Goal: Contribute content: Contribute content

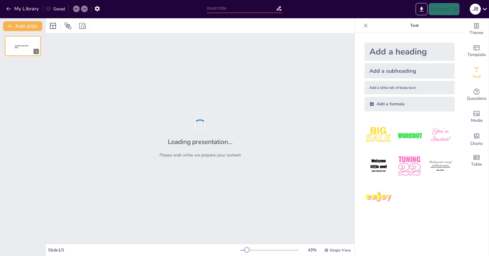
type input "All Aboard: A Quiz on Trains"
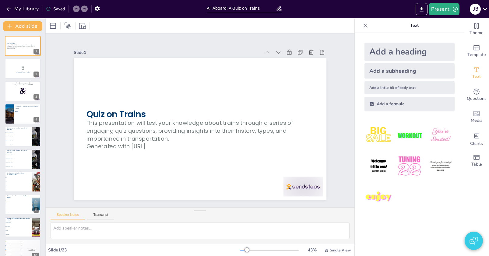
checkbox input "true"
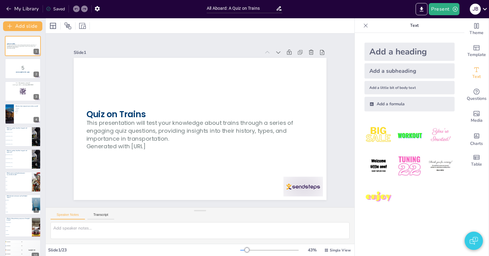
checkbox input "true"
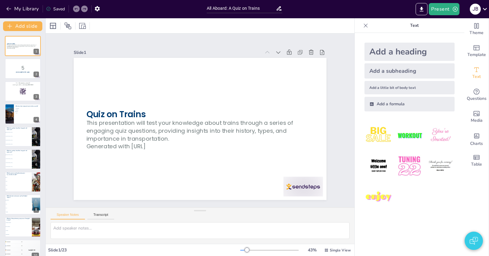
checkbox input "true"
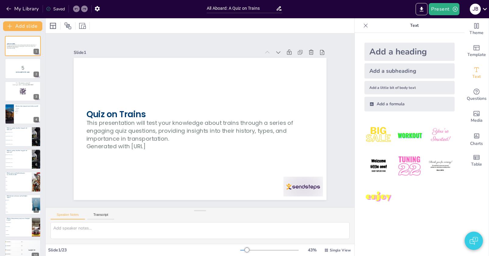
checkbox input "true"
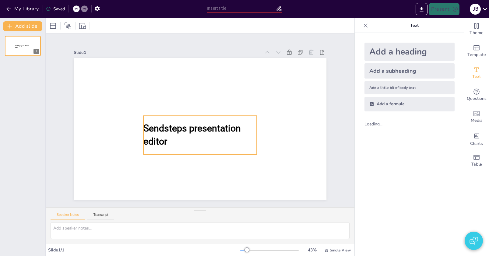
type input "All Aboard: A Quiz on Trains"
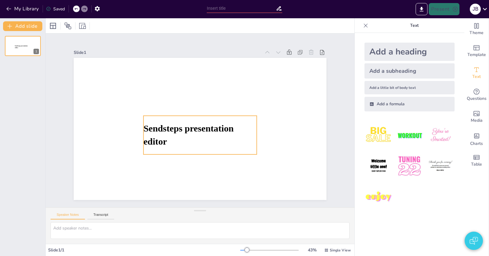
type input "All Aboard: A Quiz on Trains"
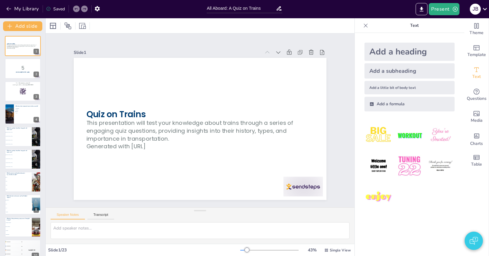
checkbox input "true"
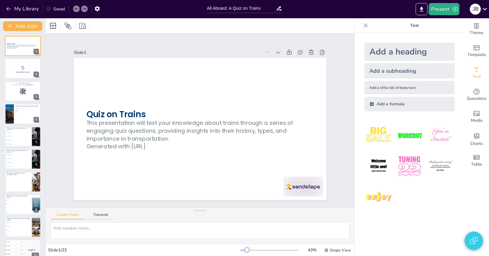
checkbox input "true"
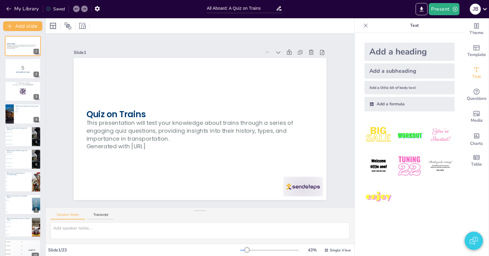
checkbox input "true"
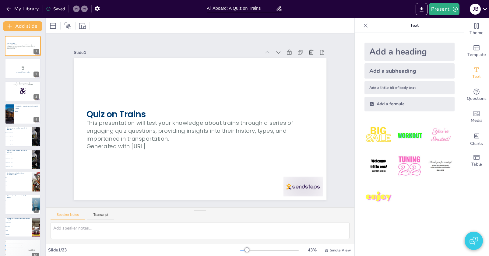
checkbox input "true"
click at [444, 12] on button "Present" at bounding box center [444, 9] width 30 height 12
click at [443, 21] on li "Preview presentation" at bounding box center [454, 23] width 48 height 10
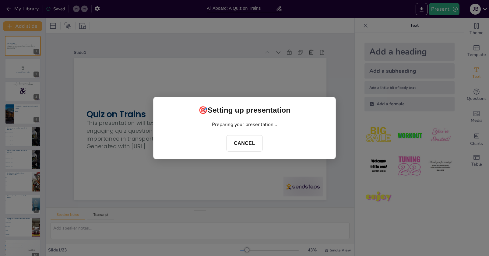
checkbox input "true"
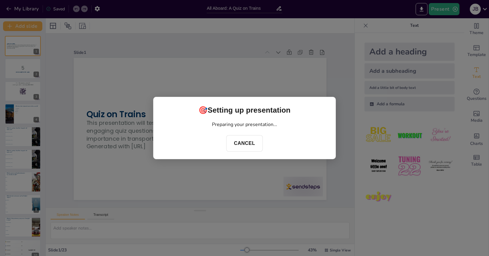
checkbox input "true"
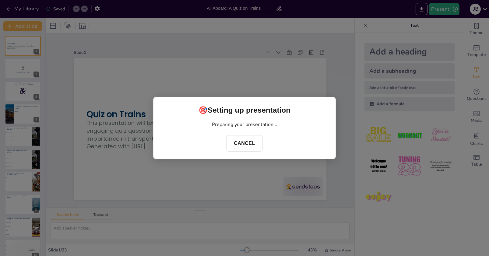
checkbox input "true"
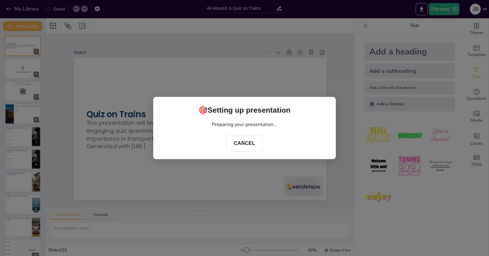
checkbox input "true"
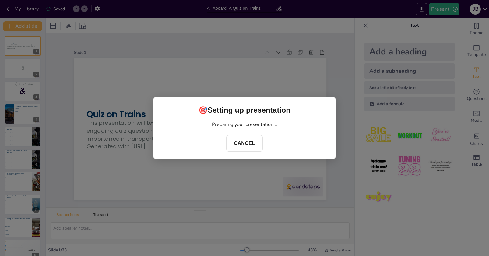
checkbox input "true"
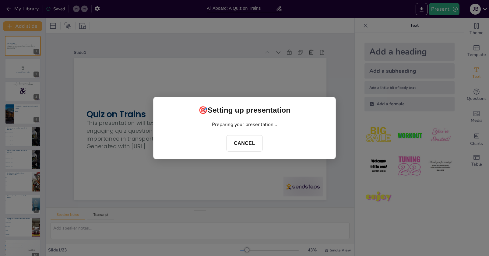
checkbox input "true"
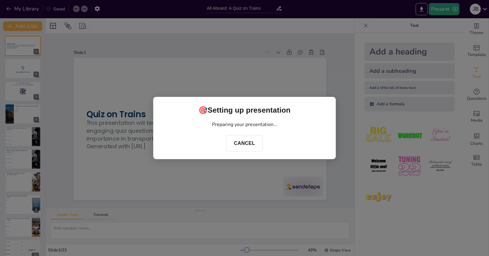
checkbox input "true"
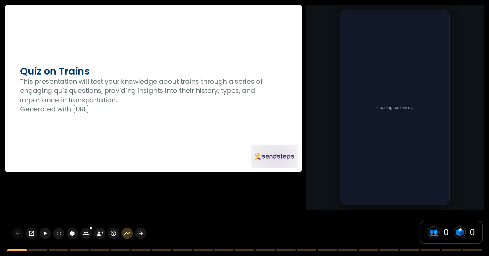
checkbox input "true"
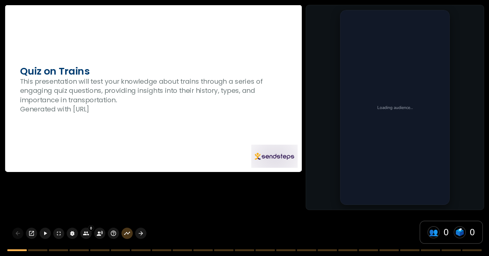
checkbox input "true"
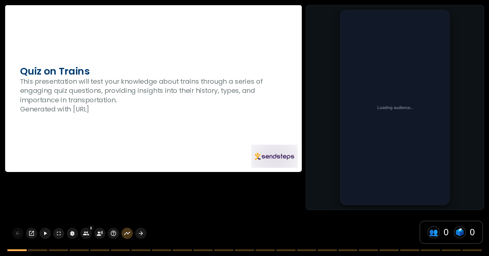
checkbox input "true"
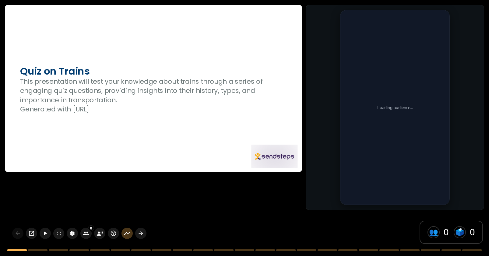
checkbox input "true"
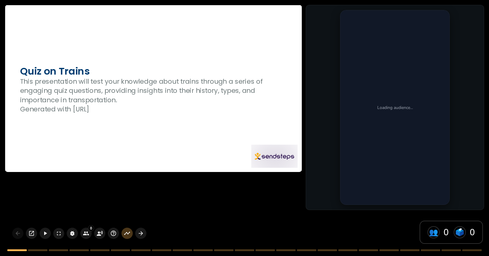
checkbox input "true"
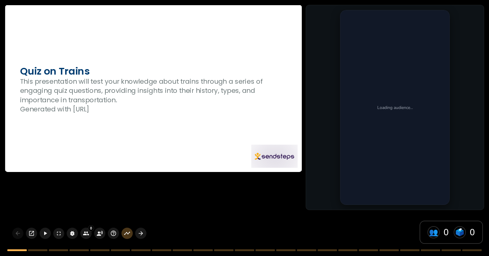
checkbox input "true"
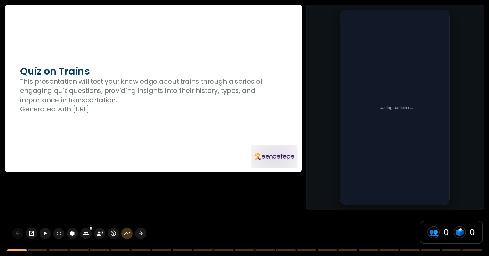
checkbox input "true"
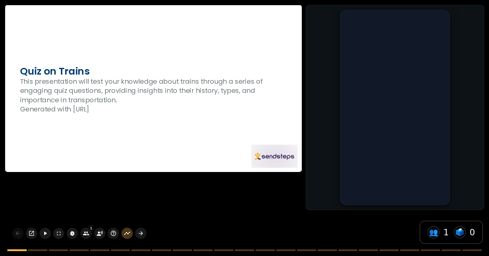
checkbox input "true"
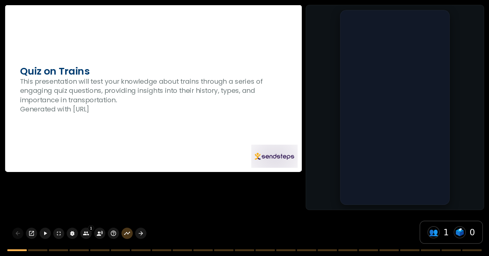
checkbox input "true"
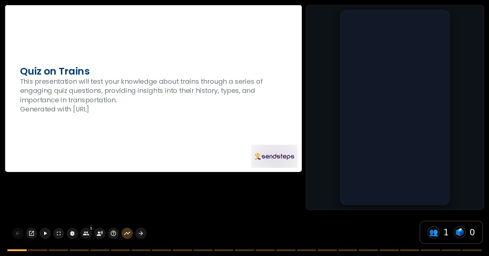
checkbox input "true"
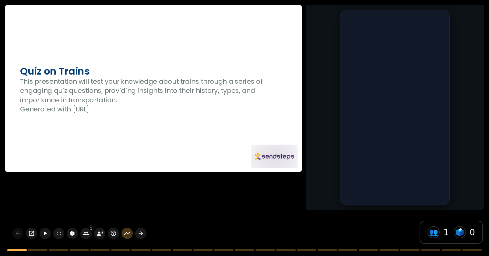
checkbox input "true"
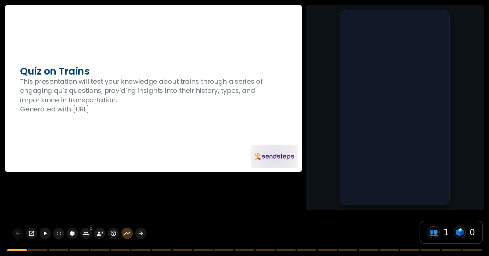
checkbox input "true"
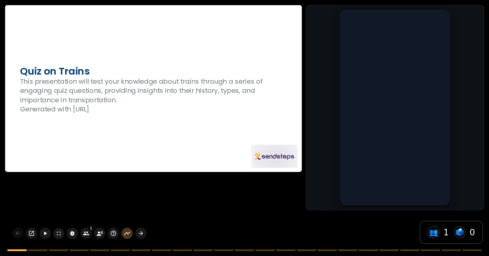
checkbox input "true"
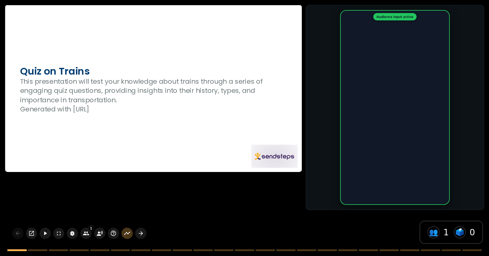
checkbox input "true"
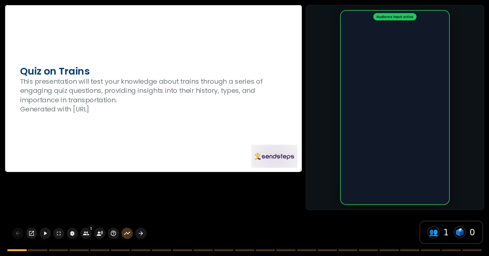
checkbox input "true"
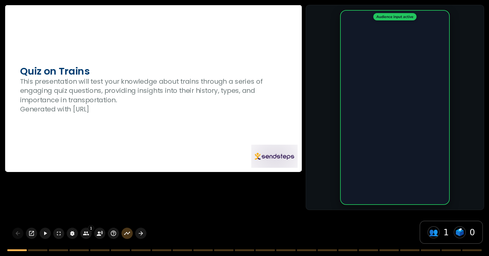
checkbox input "true"
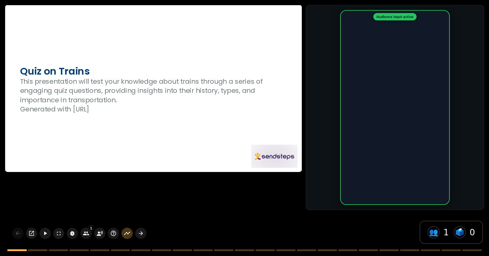
checkbox input "true"
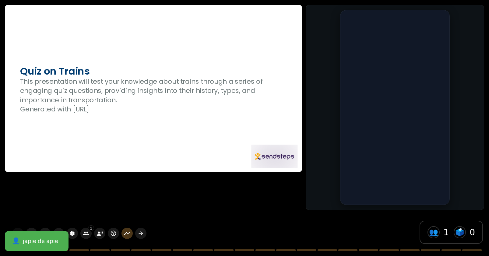
checkbox input "true"
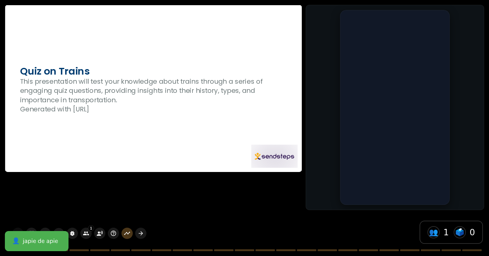
checkbox input "true"
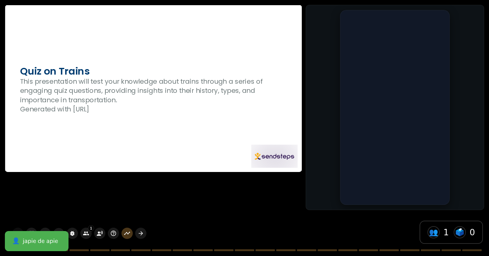
checkbox input "true"
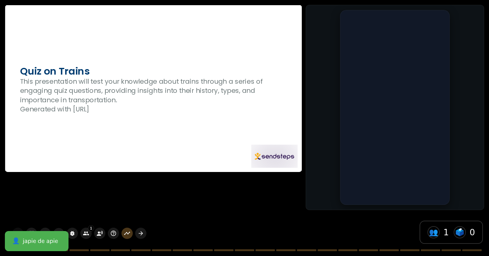
checkbox input "true"
click at [177, 129] on div at bounding box center [153, 88] width 297 height 167
checkbox input "true"
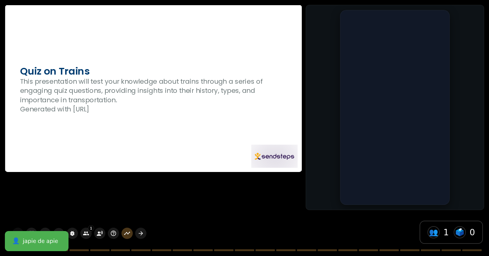
checkbox input "true"
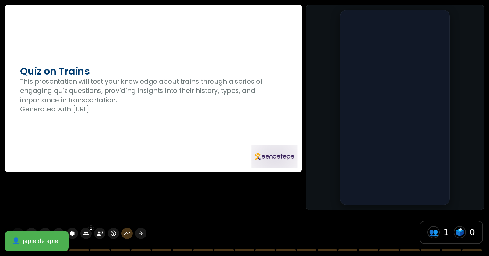
checkbox input "true"
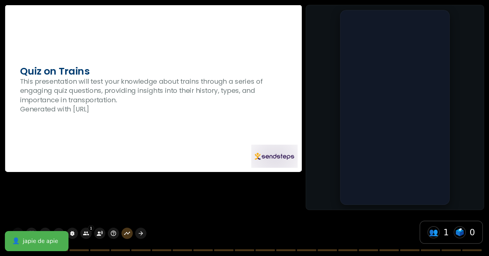
checkbox input "true"
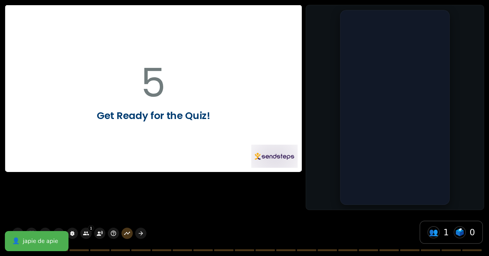
checkbox input "true"
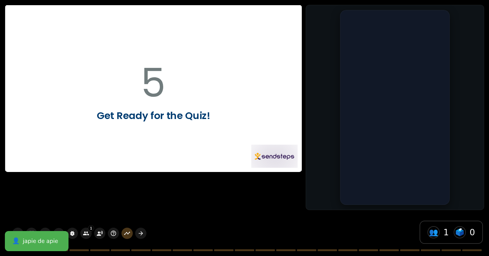
checkbox input "true"
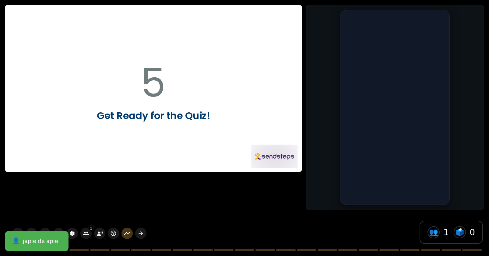
checkbox input "true"
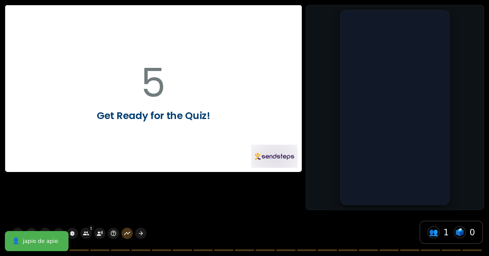
checkbox input "true"
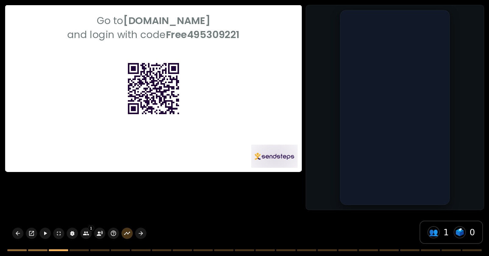
type textarea "The Maglev train holds the record for the fastest train in the world, reaching …"
checkbox input "true"
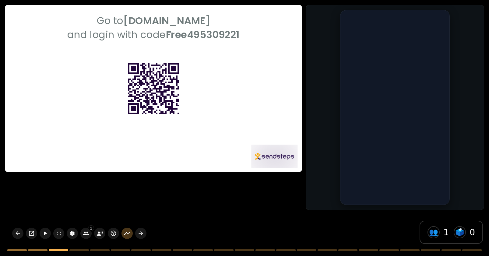
checkbox input "true"
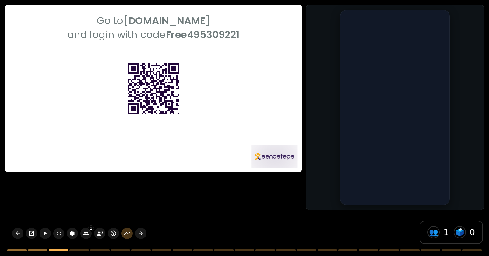
checkbox input "true"
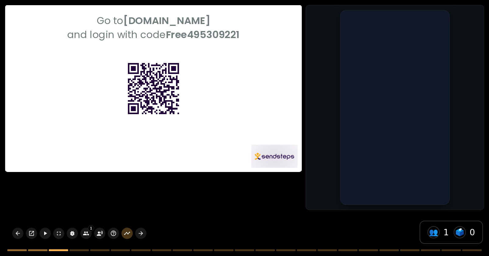
checkbox input "true"
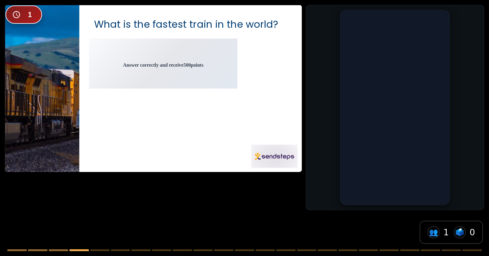
checkbox input "true"
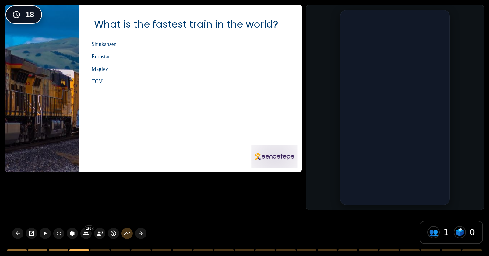
click at [226, 108] on div at bounding box center [153, 88] width 297 height 167
click at [106, 50] on li "Shinkansen" at bounding box center [163, 43] width 148 height 11
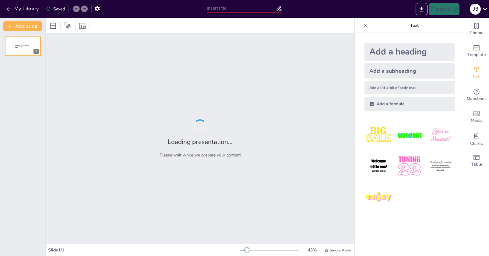
type input "All Aboard: A Quiz on Trains"
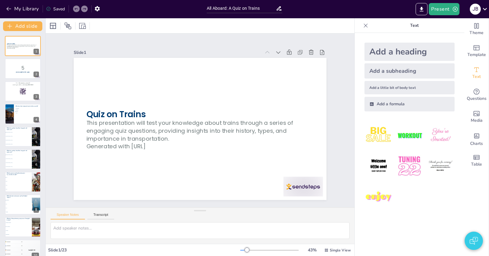
checkbox input "true"
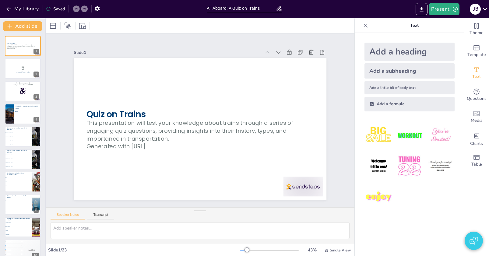
checkbox input "true"
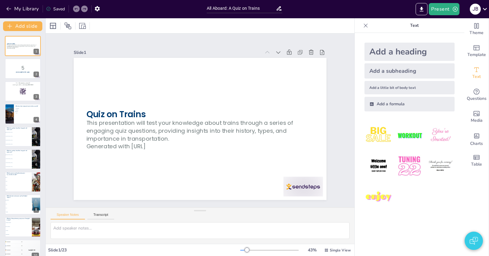
checkbox input "true"
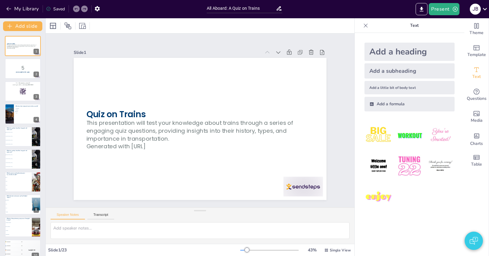
checkbox input "true"
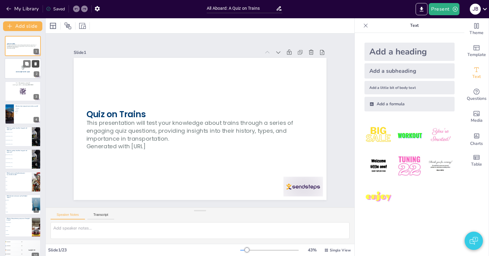
checkbox input "true"
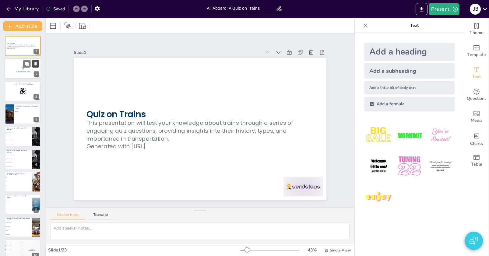
checkbox input "true"
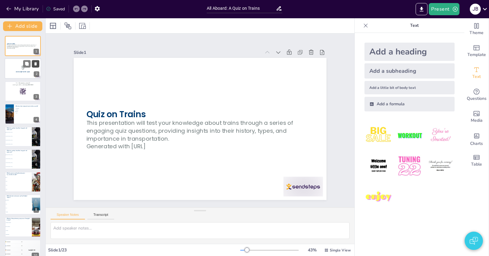
checkbox input "true"
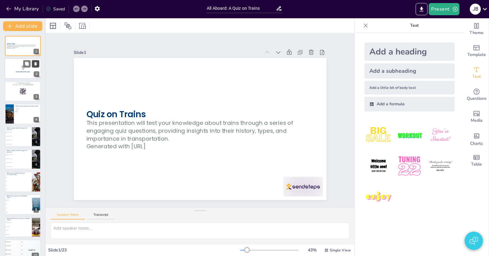
checkbox input "true"
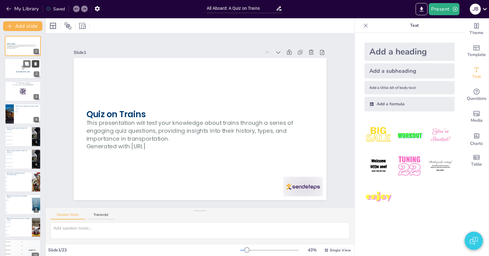
checkbox input "true"
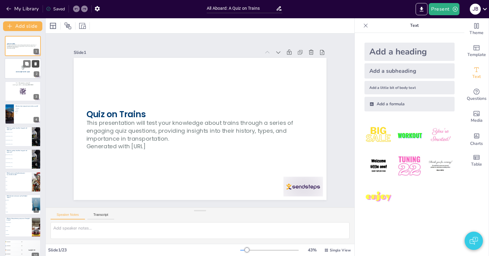
checkbox input "true"
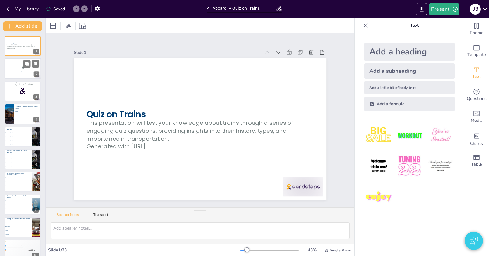
checkbox input "true"
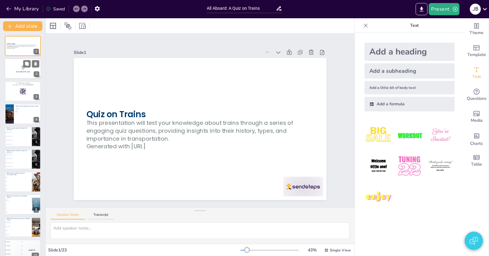
checkbox input "true"
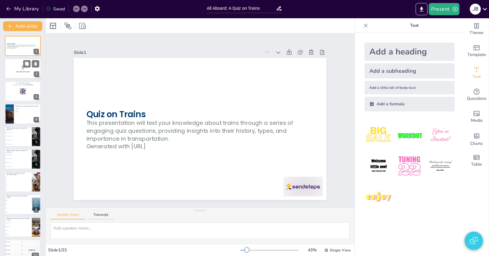
checkbox input "true"
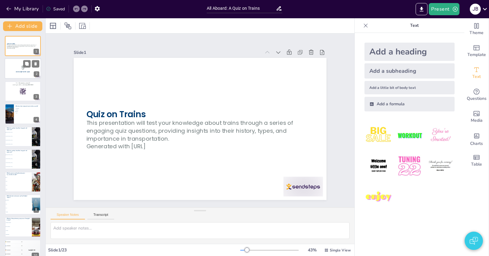
checkbox input "true"
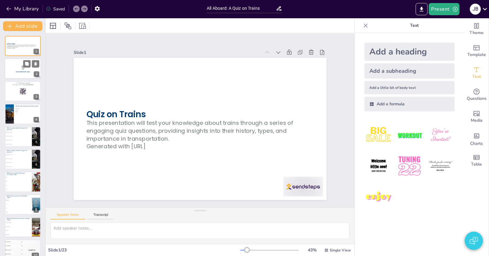
checkbox input "true"
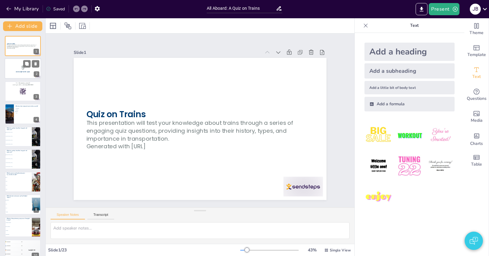
checkbox input "true"
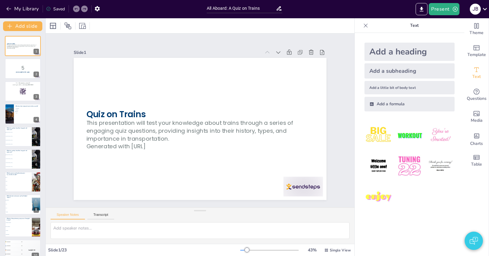
checkbox input "true"
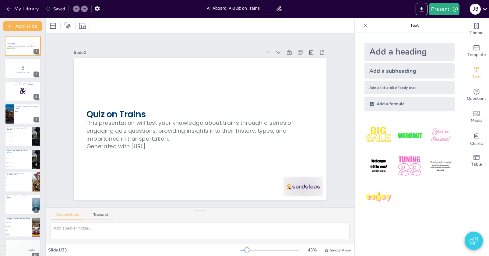
checkbox input "true"
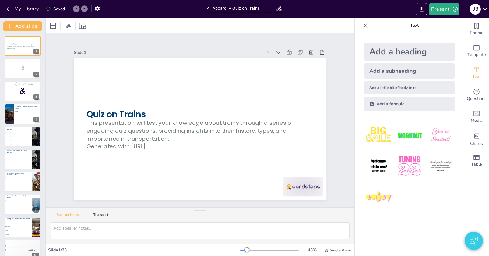
checkbox input "true"
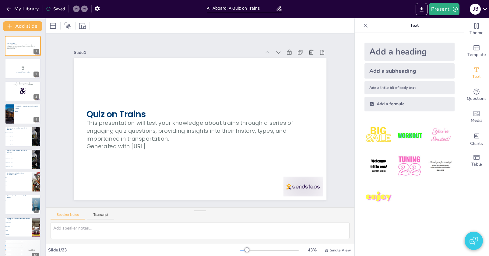
checkbox input "true"
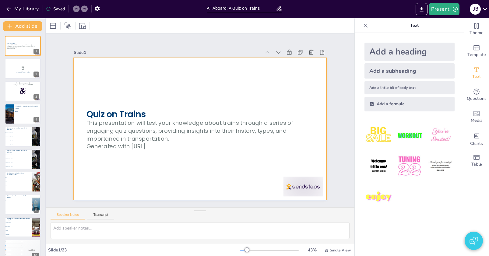
checkbox input "true"
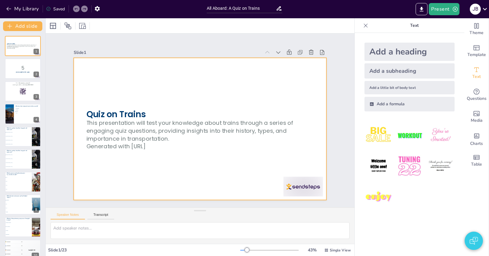
checkbox input "true"
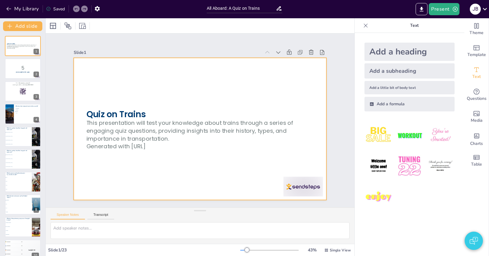
checkbox input "true"
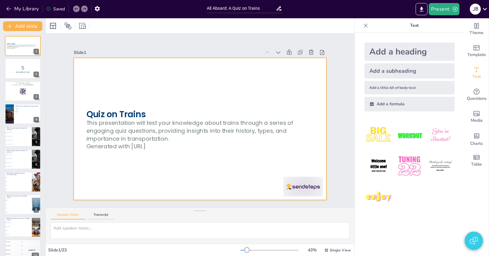
checkbox input "true"
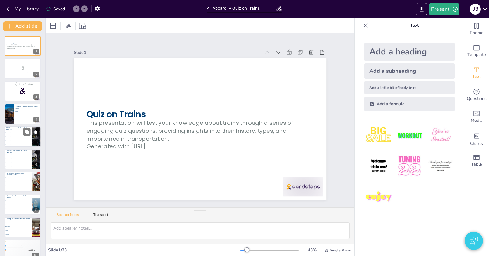
checkbox input "true"
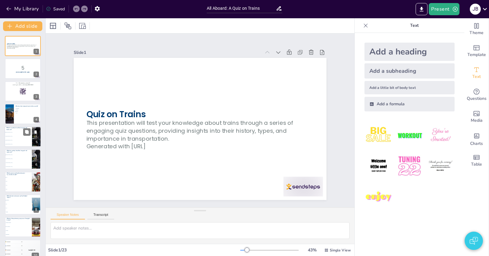
checkbox input "true"
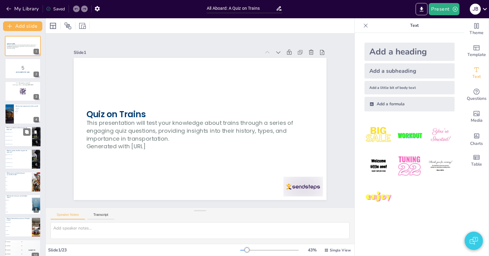
checkbox input "true"
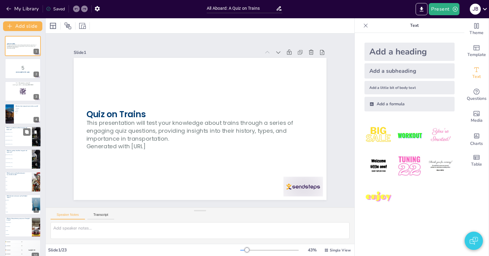
checkbox input "true"
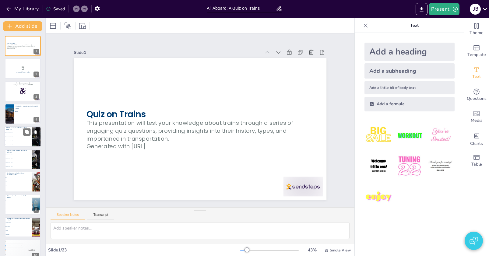
checkbox input "true"
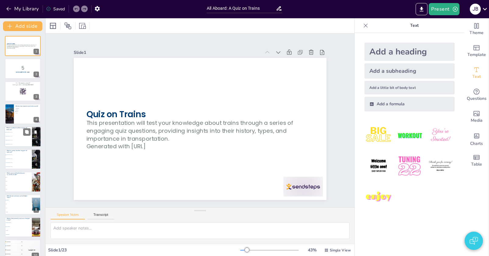
checkbox input "true"
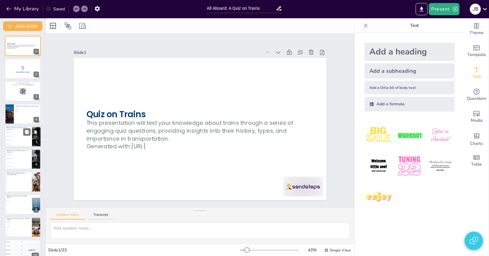
checkbox input "true"
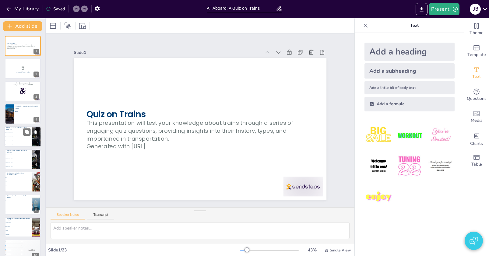
checkbox input "true"
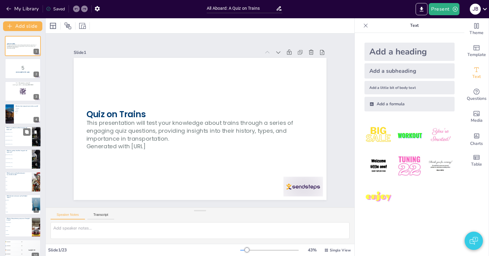
checkbox input "true"
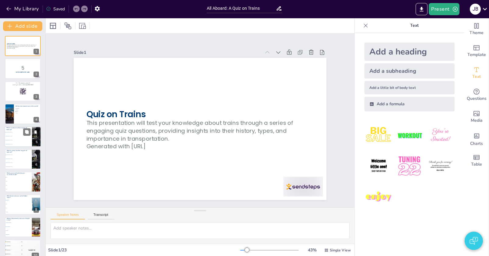
checkbox input "true"
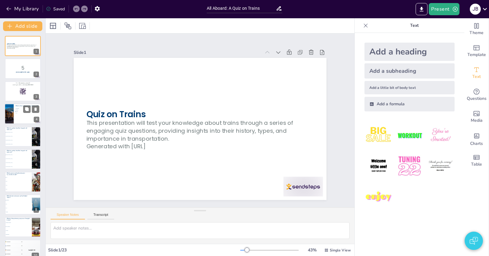
checkbox input "true"
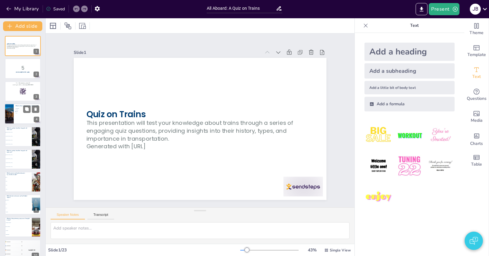
checkbox input "true"
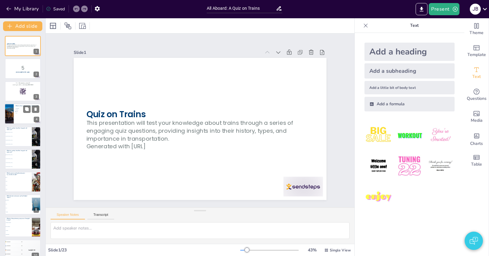
checkbox input "true"
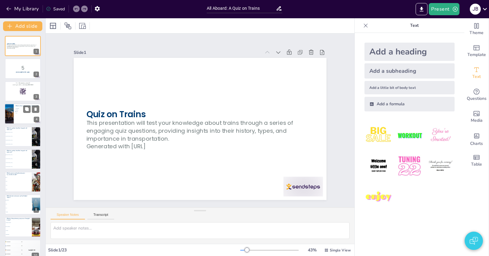
checkbox input "true"
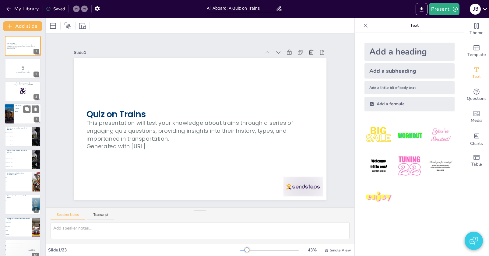
checkbox input "true"
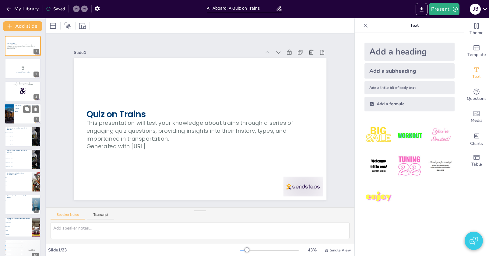
checkbox input "true"
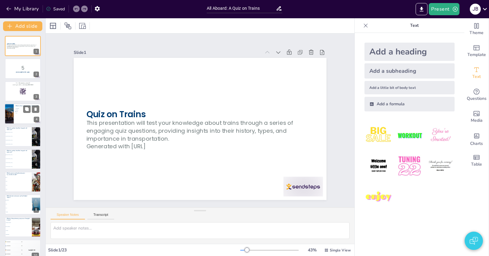
click at [18, 115] on div at bounding box center [23, 114] width 37 height 21
checkbox input "true"
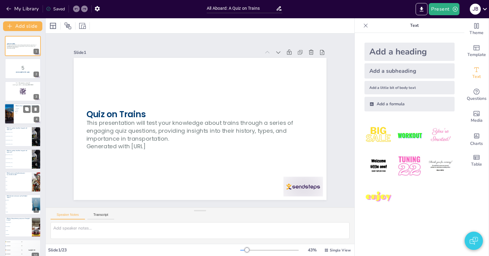
checkbox input "true"
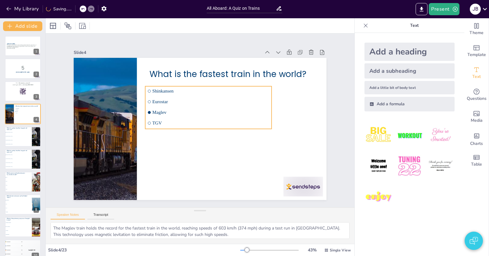
click at [231, 103] on span "Eurostar" at bounding box center [212, 102] width 117 height 17
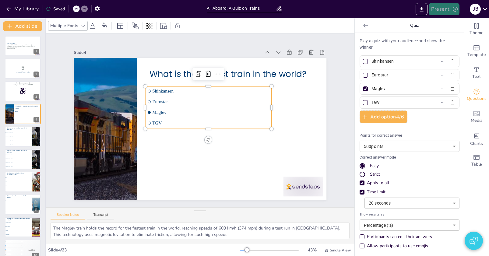
click at [446, 10] on button "Present" at bounding box center [444, 9] width 30 height 12
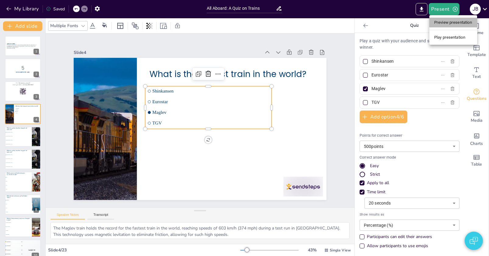
click at [439, 20] on li "Preview presentation" at bounding box center [454, 23] width 48 height 10
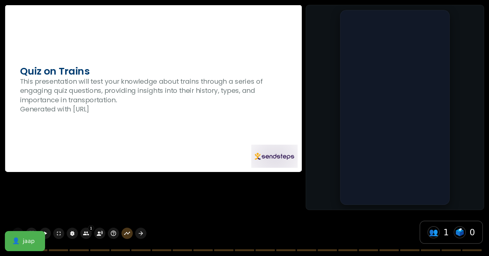
click at [131, 160] on div at bounding box center [153, 88] width 297 height 167
click at [141, 231] on icon "button" at bounding box center [141, 233] width 6 height 6
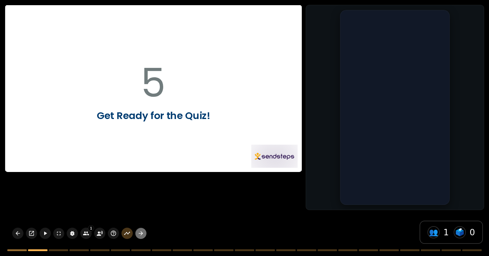
drag, startPoint x: 139, startPoint y: 234, endPoint x: 131, endPoint y: 238, distance: 8.7
click at [139, 234] on icon "button" at bounding box center [141, 233] width 6 height 6
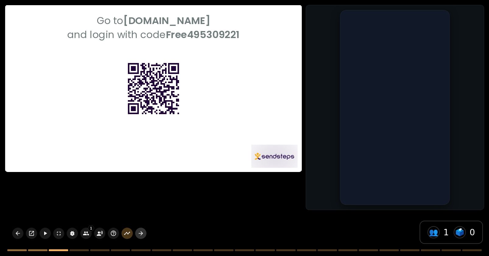
click at [140, 236] on icon "button" at bounding box center [141, 233] width 6 height 6
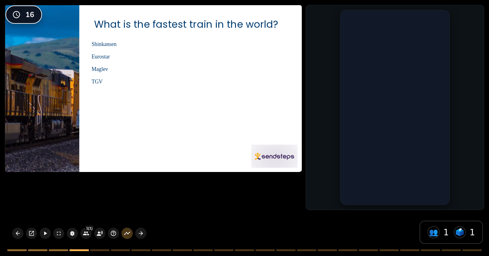
click at [199, 105] on div at bounding box center [153, 88] width 297 height 167
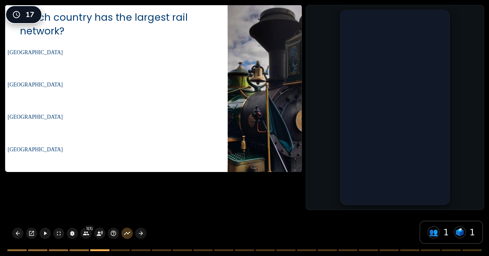
click at [158, 112] on li "India" at bounding box center [116, 116] width 223 height 31
click at [130, 117] on span "India" at bounding box center [117, 117] width 218 height 6
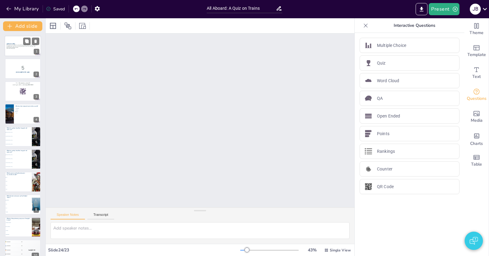
click at [22, 51] on div at bounding box center [23, 46] width 37 height 21
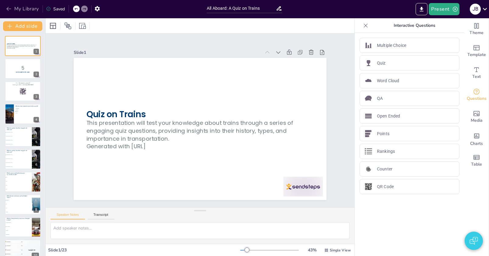
click at [26, 10] on button "My Library" at bounding box center [23, 9] width 37 height 10
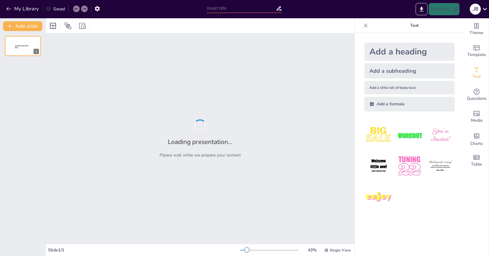
type input "NS Trains: Services, Routes, and Innovations"
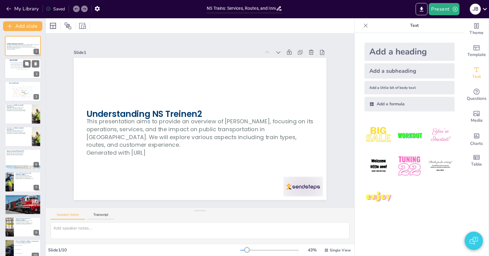
click at [16, 67] on div "All responses will be stacked vertically in chronological order." at bounding box center [22, 68] width 25 height 2
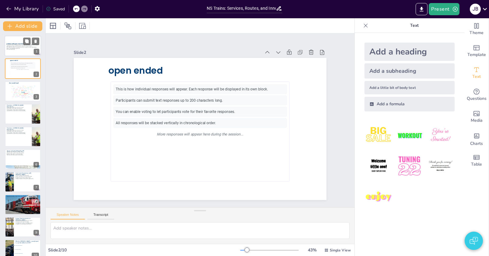
click at [13, 51] on div at bounding box center [23, 46] width 37 height 21
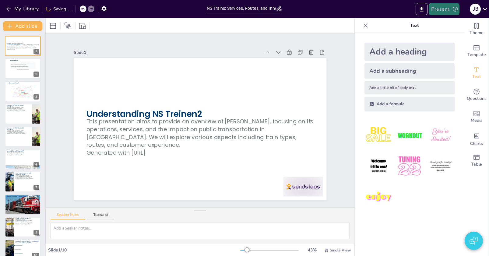
click at [450, 14] on button "Present" at bounding box center [444, 9] width 30 height 12
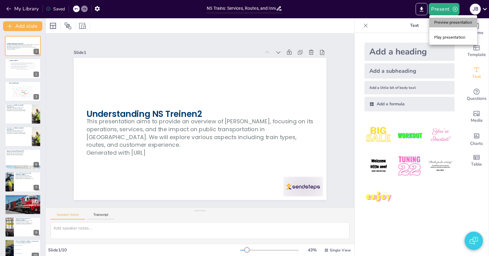
click at [446, 25] on li "Preview presentation" at bounding box center [454, 23] width 48 height 10
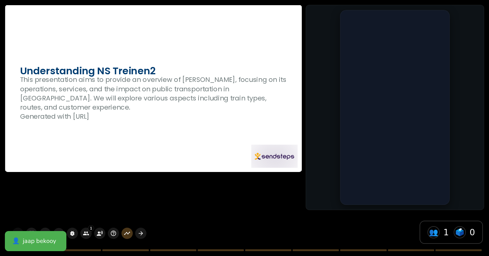
click at [195, 157] on div at bounding box center [153, 88] width 297 height 167
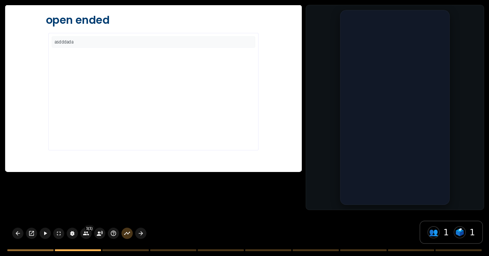
click at [203, 95] on div "asdddada" at bounding box center [154, 91] width 204 height 111
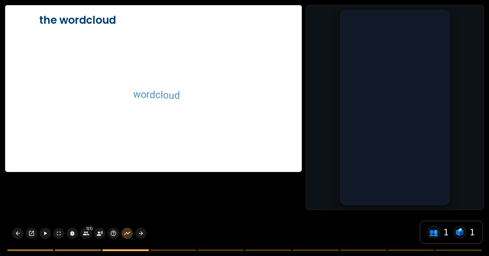
checkbox input "true"
click at [160, 105] on div "wordcloud" at bounding box center [153, 92] width 210 height 118
type textarea "The extensive network of NS trains is a key factor in its operations, allowing …"
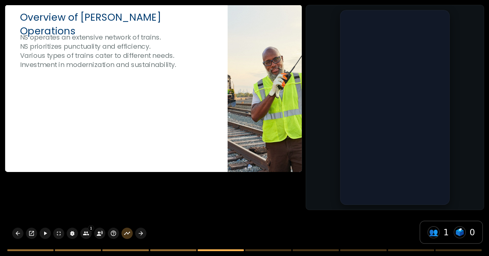
checkbox input "true"
type textarea "Understanding the different train types available is crucial for travelers as i…"
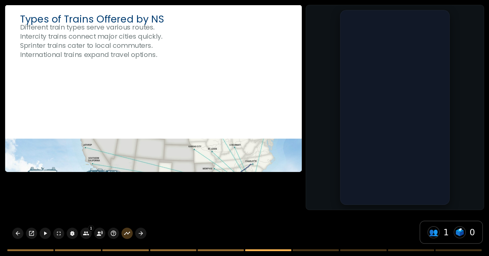
checkbox input "true"
type textarea "[PERSON_NAME] places a strong emphasis on passenger comfort, which is reflected…"
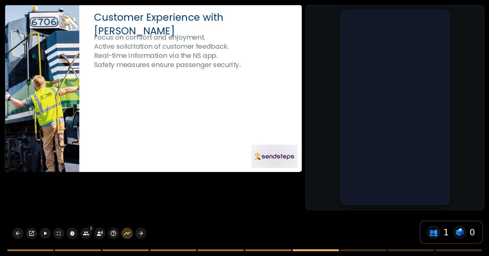
checkbox input "true"
type textarea "The transition to electric trains represents a significant step towards sustain…"
checkbox input "true"
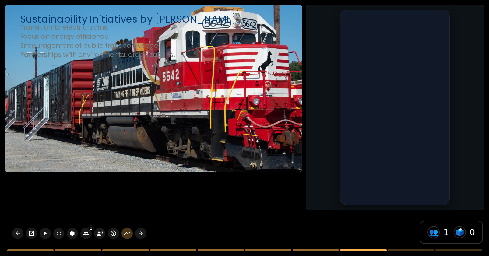
checkbox input "true"
type textarea "Expanding the train network to underserved areas is a strategic move that promo…"
checkbox input "true"
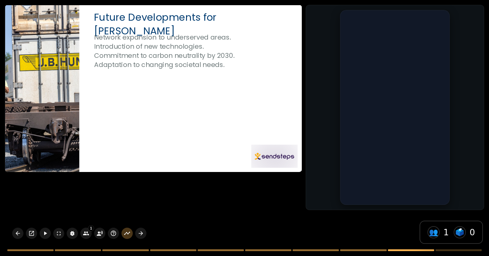
checkbox input "true"
type textarea "The correct answer is to achieve carbon neutrality, as mentioned in the slide "…"
checkbox input "true"
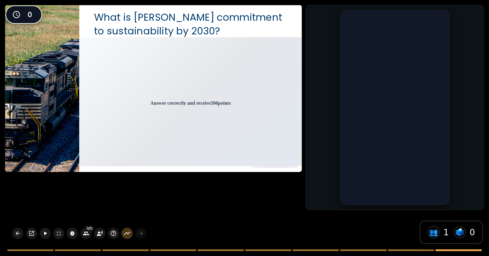
checkbox input "true"
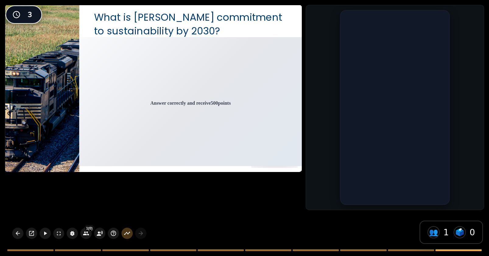
checkbox input "true"
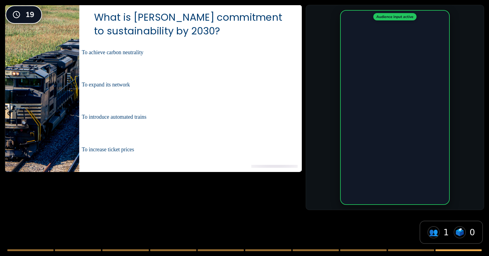
checkbox input "true"
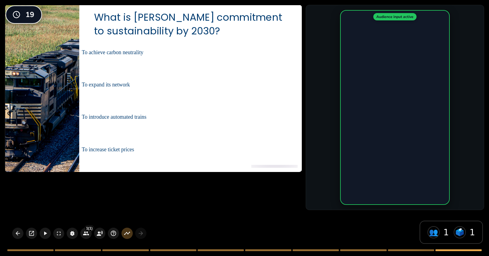
checkbox input "true"
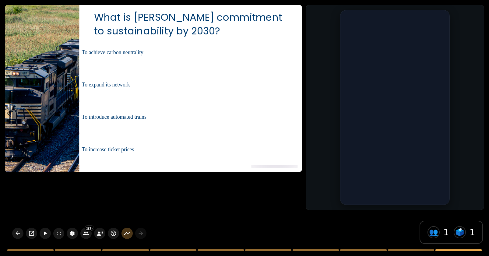
checkbox input "true"
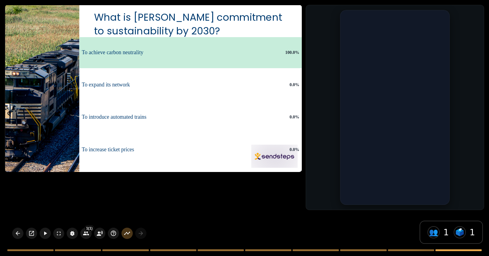
checkbox input "true"
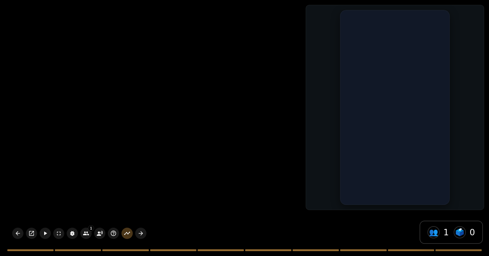
checkbox input "true"
type textarea "The correct answer is to achieve carbon neutrality, as mentioned in the slide "…"
checkbox input "true"
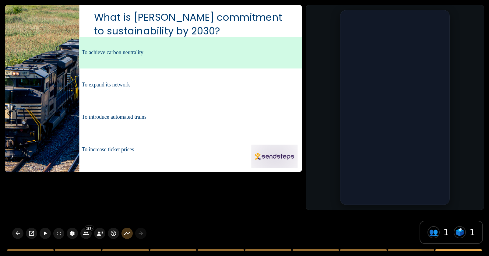
checkbox input "true"
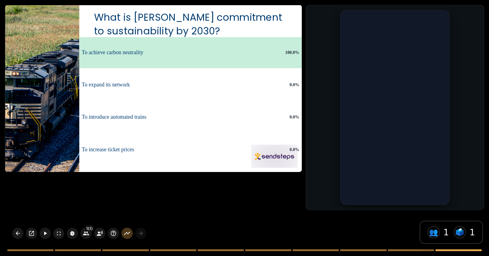
checkbox input "true"
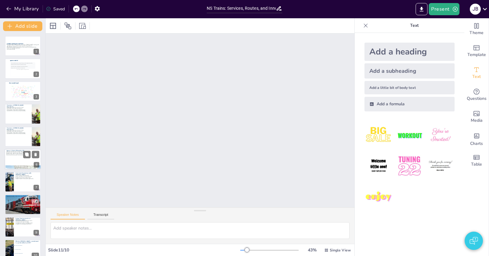
scroll to position [9, 0]
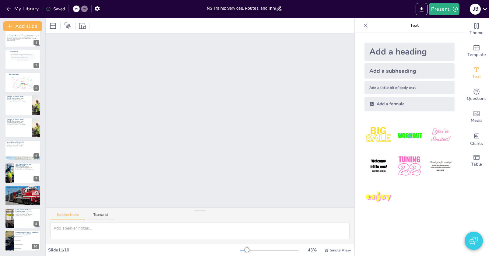
checkbox input "true"
click at [22, 9] on button "My Library" at bounding box center [23, 9] width 37 height 10
